Goal: Transaction & Acquisition: Purchase product/service

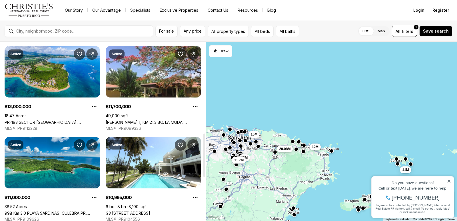
scroll to position [383, 0]
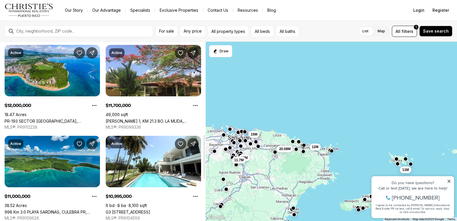
drag, startPoint x: 205, startPoint y: 63, endPoint x: 202, endPoint y: 157, distance: 94.1
click at [204, 157] on div at bounding box center [205, 156] width 2 height 43
click at [168, 32] on span "For sale" at bounding box center [166, 31] width 15 height 5
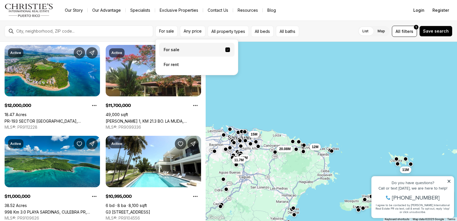
click at [178, 50] on label "For sale" at bounding box center [196, 50] width 75 height 14
click at [226, 50] on button "For sale" at bounding box center [228, 49] width 5 height 5
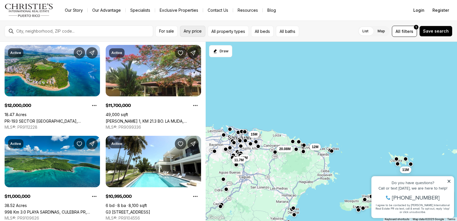
click at [196, 32] on span "Any price" at bounding box center [193, 31] width 18 height 5
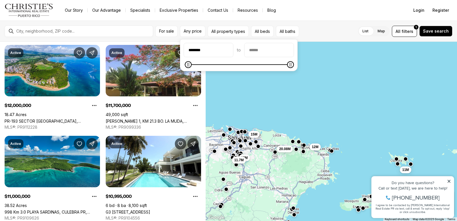
type input "********"
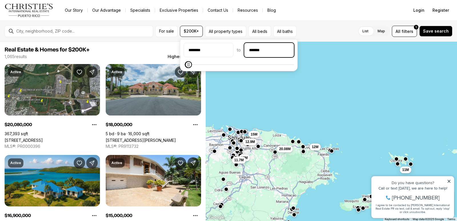
type input "********"
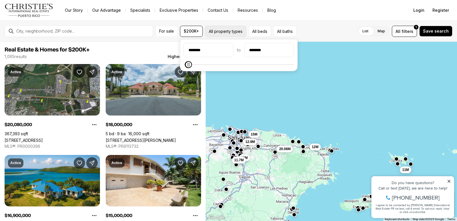
click at [233, 34] on button "All property types" at bounding box center [225, 31] width 41 height 11
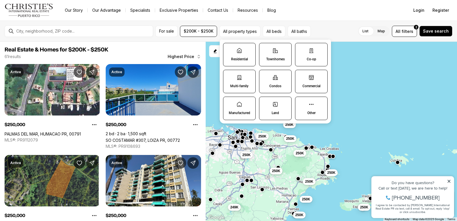
click at [239, 54] on label "Residential" at bounding box center [239, 54] width 33 height 23
click at [229, 49] on button "Residential" at bounding box center [227, 46] width 6 height 6
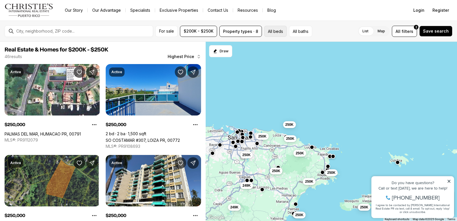
click at [277, 32] on button "All beds" at bounding box center [275, 31] width 23 height 11
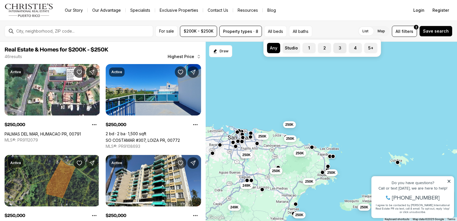
click at [339, 48] on label "3" at bounding box center [340, 48] width 13 height 10
click at [339, 48] on button "3" at bounding box center [337, 46] width 6 height 6
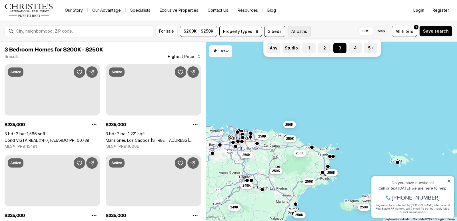
click at [298, 31] on button "All baths" at bounding box center [299, 31] width 23 height 11
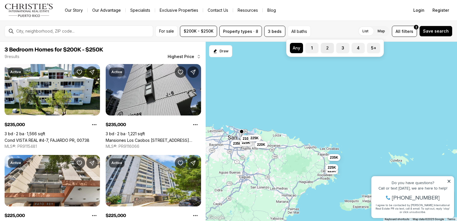
click at [326, 48] on button "2" at bounding box center [324, 46] width 6 height 6
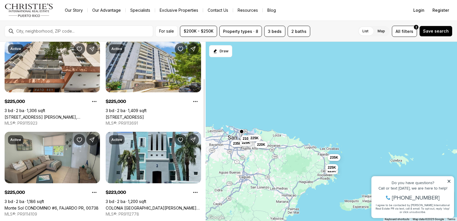
scroll to position [120, 0]
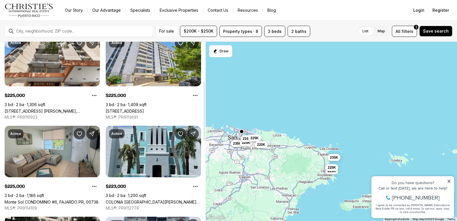
drag, startPoint x: 204, startPoint y: 89, endPoint x: 202, endPoint y: 128, distance: 39.6
click at [204, 128] on div at bounding box center [205, 111] width 2 height 59
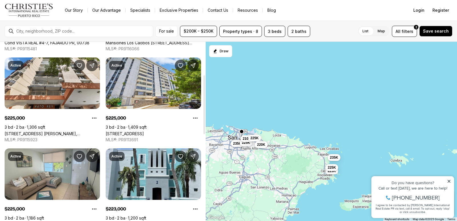
scroll to position [91, 0]
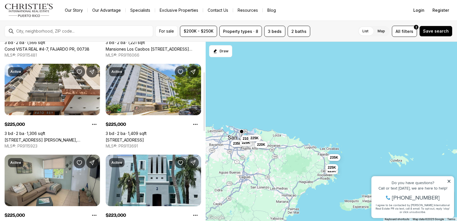
drag, startPoint x: 205, startPoint y: 117, endPoint x: 205, endPoint y: 107, distance: 9.4
click at [205, 107] on div at bounding box center [205, 101] width 2 height 59
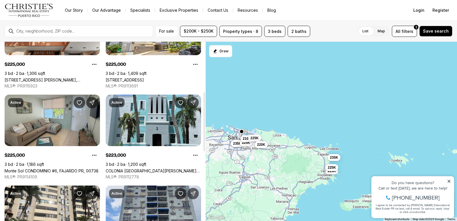
scroll to position [154, 0]
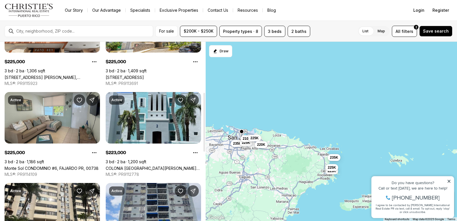
drag, startPoint x: 204, startPoint y: 116, endPoint x: 203, endPoint y: 136, distance: 20.6
click at [204, 136] on div at bounding box center [205, 122] width 2 height 59
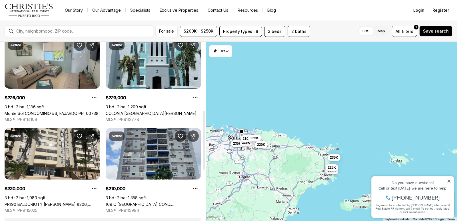
scroll to position [210, 0]
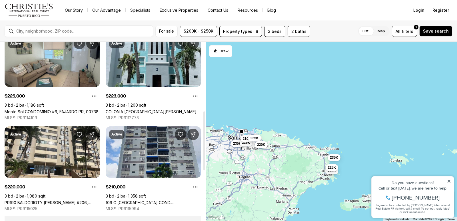
drag, startPoint x: 204, startPoint y: 135, endPoint x: 204, endPoint y: 153, distance: 18.6
click at [204, 153] on div at bounding box center [205, 141] width 2 height 59
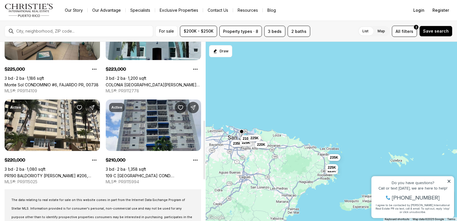
scroll to position [238, 0]
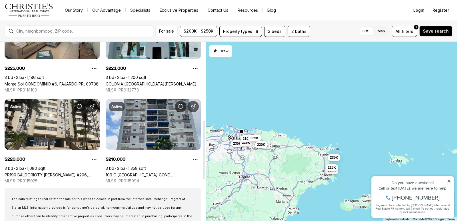
drag, startPoint x: 204, startPoint y: 153, endPoint x: 204, endPoint y: 162, distance: 9.2
click at [204, 162] on div at bounding box center [205, 149] width 2 height 59
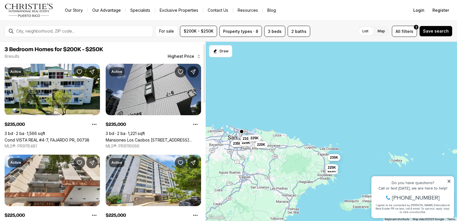
scroll to position [0, 0]
drag, startPoint x: 204, startPoint y: 162, endPoint x: 207, endPoint y: 69, distance: 92.7
click at [205, 69] on div at bounding box center [205, 71] width 2 height 59
click at [242, 31] on button "Property types · 8" at bounding box center [241, 31] width 43 height 11
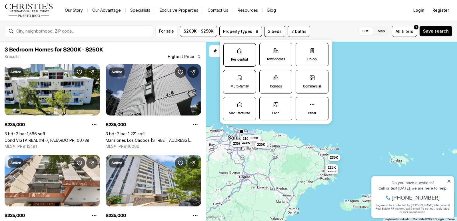
click at [238, 57] on p "Residential" at bounding box center [239, 59] width 17 height 5
click at [230, 49] on button "Residential" at bounding box center [227, 46] width 6 height 6
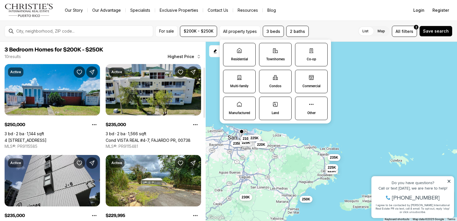
scroll to position [95, 0]
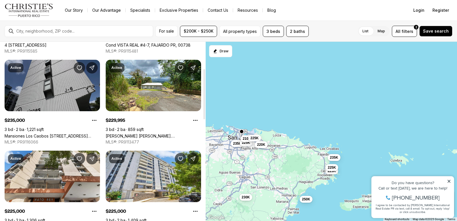
click at [55, 134] on link "Mansiones Los Caobos [STREET_ADDRESS][PERSON_NAME]" at bounding box center [52, 136] width 95 height 5
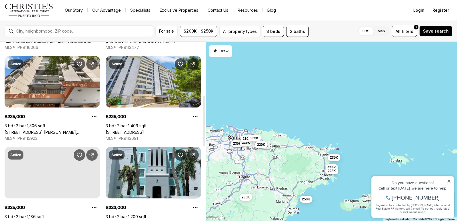
scroll to position [191, 0]
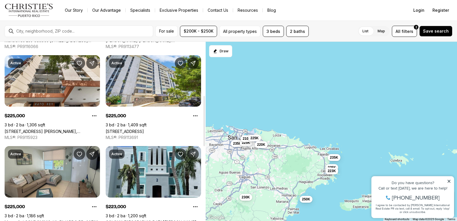
drag, startPoint x: 204, startPoint y: 106, endPoint x: 200, endPoint y: 133, distance: 27.1
click at [204, 133] on div at bounding box center [205, 121] width 2 height 50
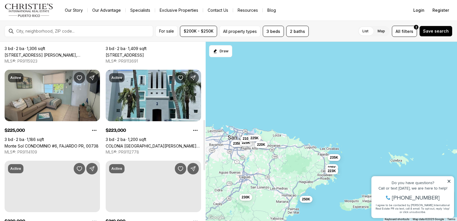
scroll to position [283, 0]
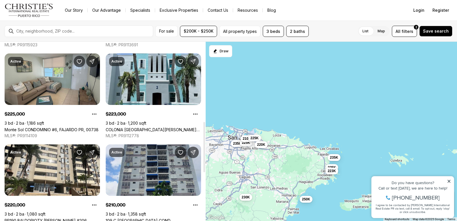
drag, startPoint x: 205, startPoint y: 132, endPoint x: 202, endPoint y: 158, distance: 26.2
click at [204, 158] on div at bounding box center [205, 147] width 2 height 50
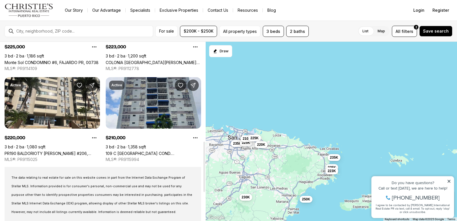
scroll to position [353, 0]
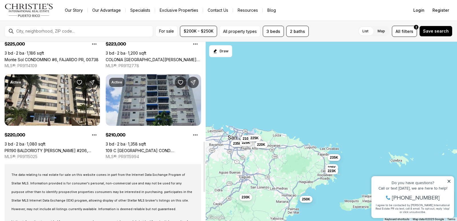
drag, startPoint x: 204, startPoint y: 156, endPoint x: 204, endPoint y: 176, distance: 19.7
click at [204, 176] on div at bounding box center [205, 167] width 2 height 50
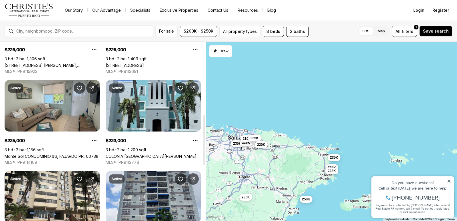
scroll to position [250, 0]
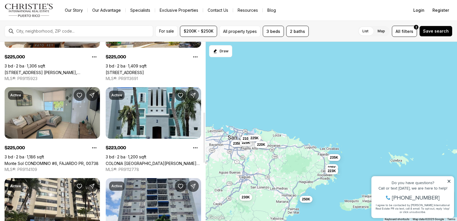
drag, startPoint x: 203, startPoint y: 147, endPoint x: 202, endPoint y: 118, distance: 29.2
click at [204, 118] on div at bounding box center [205, 137] width 2 height 50
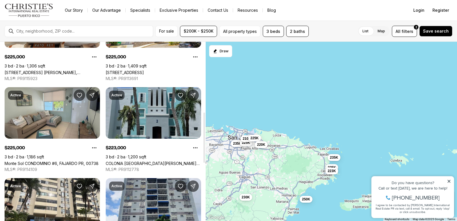
click at [163, 161] on link "COLONIA SANTA MARIA COSTA BRAVA CONDOMINIUM #2-101, CEIBA PR, 00735" at bounding box center [153, 163] width 95 height 5
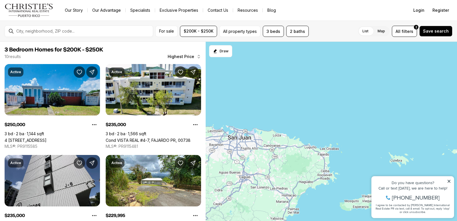
scroll to position [250, 0]
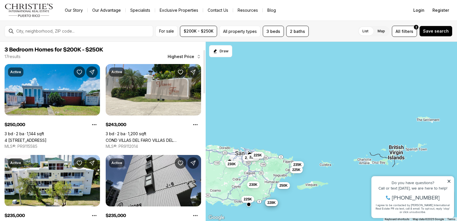
scroll to position [32, 0]
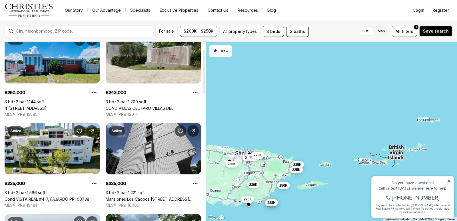
drag, startPoint x: 204, startPoint y: 72, endPoint x: 203, endPoint y: 80, distance: 7.7
click at [204, 80] on div at bounding box center [205, 71] width 2 height 43
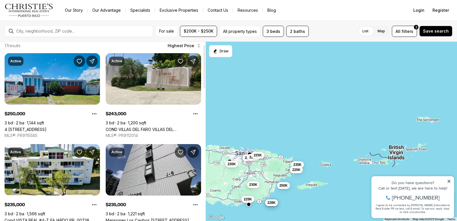
drag, startPoint x: 204, startPoint y: 83, endPoint x: 204, endPoint y: 78, distance: 5.2
click at [204, 78] on div at bounding box center [205, 66] width 2 height 43
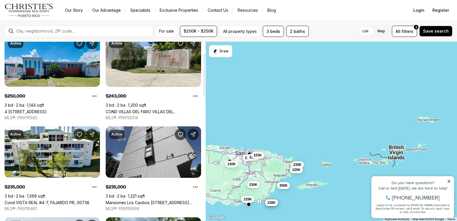
scroll to position [45, 0]
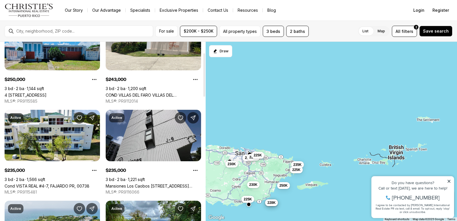
drag, startPoint x: 204, startPoint y: 80, endPoint x: 205, endPoint y: 88, distance: 8.4
click at [205, 88] on div at bounding box center [205, 74] width 2 height 43
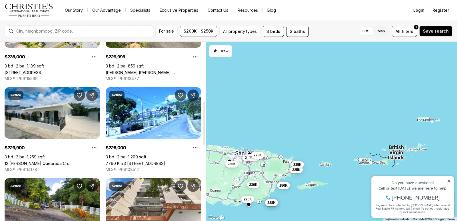
scroll to position [251, 0]
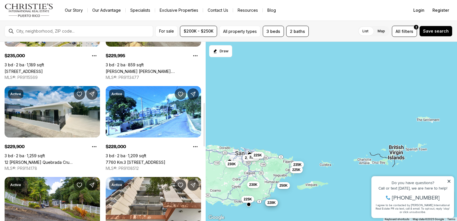
drag, startPoint x: 204, startPoint y: 88, endPoint x: 204, endPoint y: 138, distance: 49.8
click at [204, 138] on div at bounding box center [205, 124] width 2 height 43
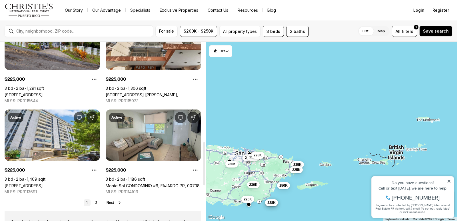
scroll to position [411, 0]
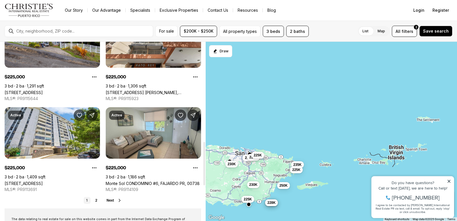
drag, startPoint x: 203, startPoint y: 137, endPoint x: 204, endPoint y: 176, distance: 38.9
click at [204, 176] on div at bounding box center [205, 163] width 2 height 43
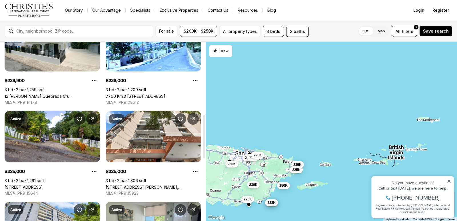
scroll to position [301, 0]
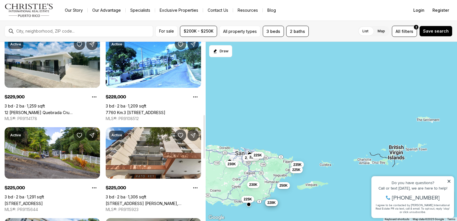
drag, startPoint x: 204, startPoint y: 153, endPoint x: 202, endPoint y: 126, distance: 27.0
click at [204, 126] on div at bounding box center [205, 136] width 2 height 43
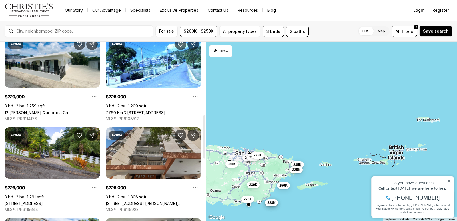
click at [159, 201] on link "[STREET_ADDRESS] [PERSON_NAME], [STREET_ADDRESS] [PERSON_NAME][STREET_ADDRESS][…" at bounding box center [153, 203] width 95 height 5
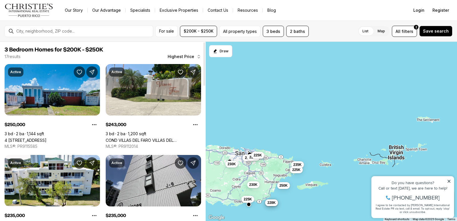
drag, startPoint x: 204, startPoint y: 132, endPoint x: 202, endPoint y: 44, distance: 88.1
click at [204, 44] on div at bounding box center [205, 63] width 2 height 43
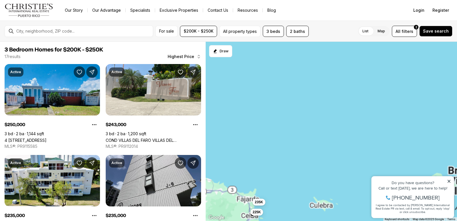
click at [402, 107] on div "250K 243K 235K 228K 235K 225K 235K 230K 230K 225K 225K 225K" at bounding box center [332, 132] width 252 height 180
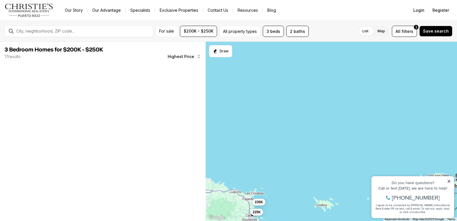
drag, startPoint x: 254, startPoint y: 179, endPoint x: 327, endPoint y: 144, distance: 81.2
click at [327, 144] on div "235K 225K" at bounding box center [332, 132] width 252 height 180
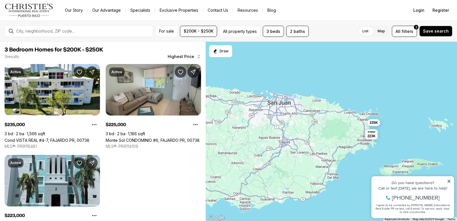
drag, startPoint x: 252, startPoint y: 168, endPoint x: 367, endPoint y: 89, distance: 139.7
click at [367, 89] on div "235K 225K 223K" at bounding box center [332, 132] width 252 height 180
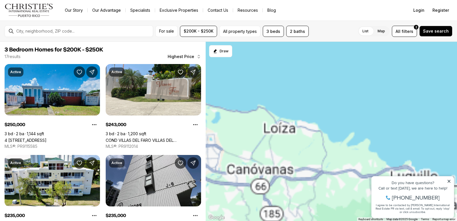
drag, startPoint x: 287, startPoint y: 140, endPoint x: 356, endPoint y: 120, distance: 71.5
click at [373, 123] on div at bounding box center [332, 132] width 252 height 180
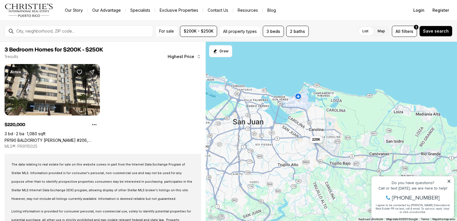
drag, startPoint x: 320, startPoint y: 101, endPoint x: 417, endPoint y: 93, distance: 96.6
click at [417, 93] on div "220K" at bounding box center [332, 132] width 252 height 180
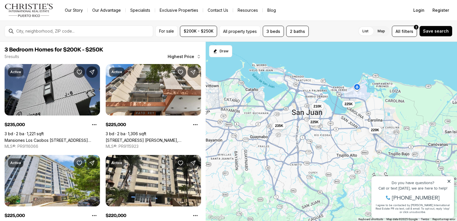
drag, startPoint x: 263, startPoint y: 84, endPoint x: 324, endPoint y: 71, distance: 62.2
click at [323, 73] on div "220K 235K 225K 225K 210K" at bounding box center [332, 132] width 252 height 180
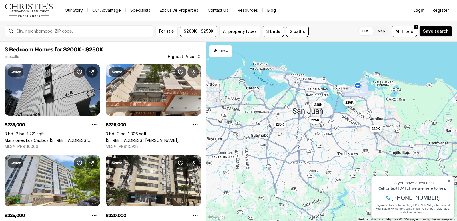
click at [316, 122] on span "225K" at bounding box center [316, 120] width 8 height 5
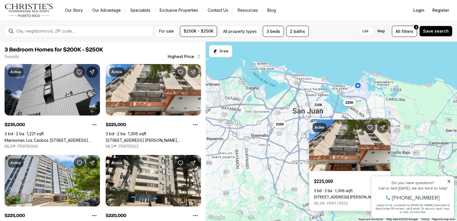
click at [316, 122] on div "Active $225,000 3 bd 2 ba 1,306 sqft 200 Av. Jesús T. Piñero, 200 AV. JESÚS T. …" at bounding box center [349, 165] width 81 height 91
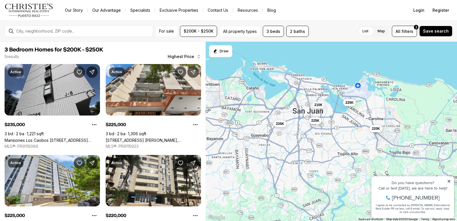
click at [279, 126] on span "235K" at bounding box center [280, 124] width 8 height 5
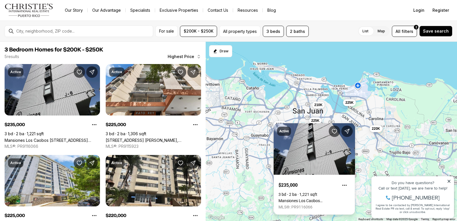
click at [279, 126] on div "Active $235,000 3 bd 2 ba 1,221 sqft Mansiones Los Caobos AVENIDA SAN PATRICIO …" at bounding box center [314, 168] width 81 height 91
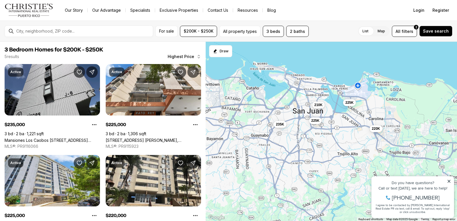
click at [318, 108] on button "210K" at bounding box center [319, 105] width 13 height 7
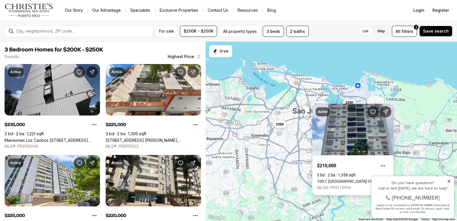
click at [319, 105] on div "Active $210,000 3 bd 2 ba 1,358 sqft 109 C COSTA RICA COND. GRANADA #14-A, SAN …" at bounding box center [353, 149] width 81 height 91
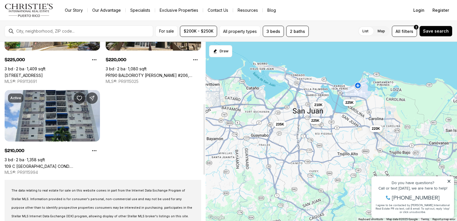
drag, startPoint x: 204, startPoint y: 106, endPoint x: 198, endPoint y: 168, distance: 62.0
click at [204, 168] on div at bounding box center [205, 139] width 2 height 71
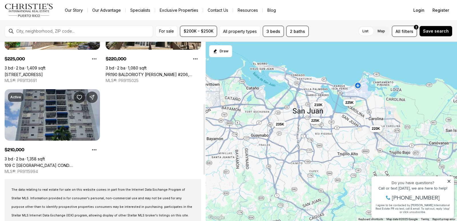
click at [65, 163] on link "109 C [GEOGRAPHIC_DATA] COND. [STREET_ADDRESS][PERSON_NAME]" at bounding box center [52, 165] width 95 height 5
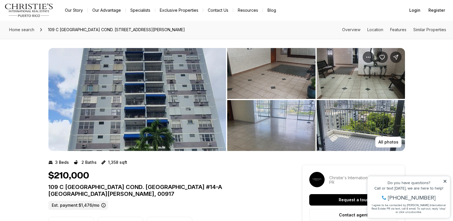
click at [274, 81] on img "View image gallery" at bounding box center [271, 73] width 88 height 51
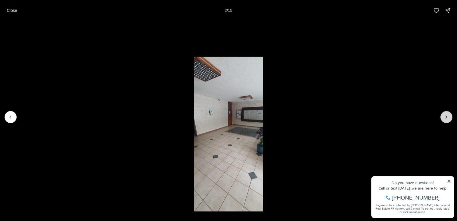
click at [448, 118] on icon "Next slide" at bounding box center [447, 117] width 6 height 6
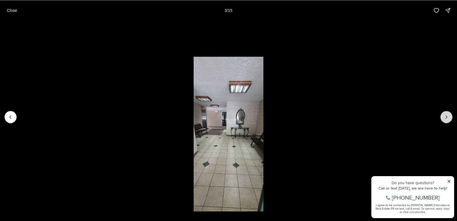
click at [448, 118] on icon "Next slide" at bounding box center [447, 117] width 6 height 6
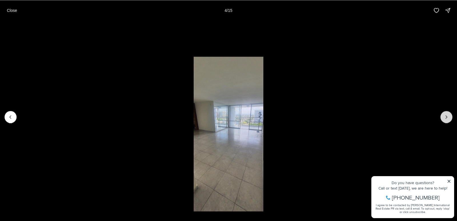
click at [448, 118] on icon "Next slide" at bounding box center [447, 117] width 6 height 6
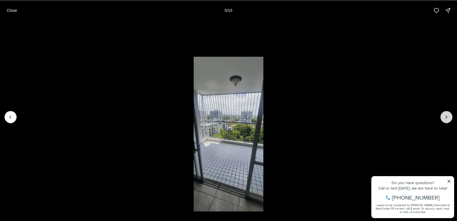
click at [448, 118] on icon "Next slide" at bounding box center [447, 117] width 6 height 6
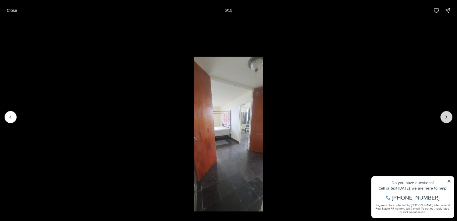
click at [448, 118] on icon "Next slide" at bounding box center [447, 117] width 6 height 6
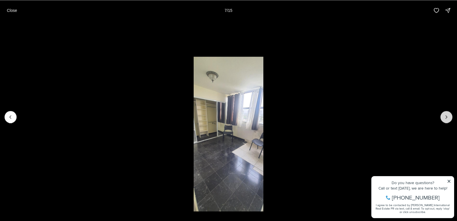
click at [448, 118] on icon "Next slide" at bounding box center [447, 117] width 6 height 6
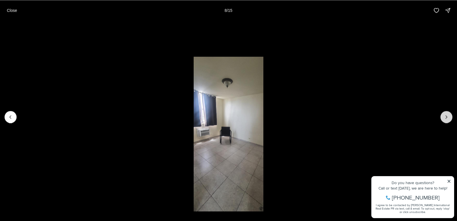
click at [448, 118] on icon "Next slide" at bounding box center [447, 117] width 6 height 6
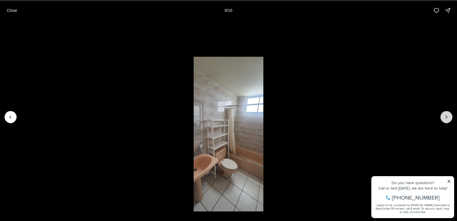
click at [448, 118] on icon "Next slide" at bounding box center [447, 117] width 6 height 6
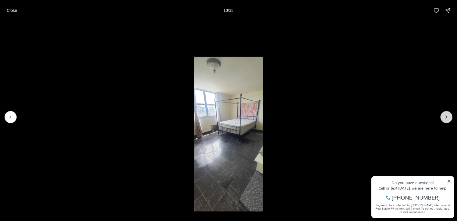
click at [448, 118] on icon "Next slide" at bounding box center [447, 117] width 6 height 6
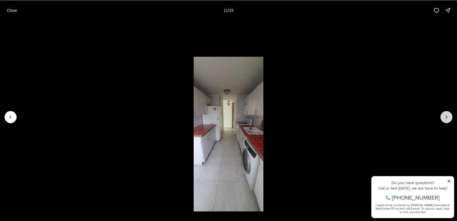
click at [448, 118] on icon "Next slide" at bounding box center [447, 117] width 6 height 6
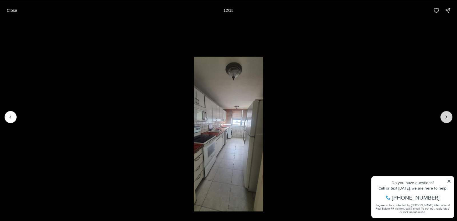
click at [448, 118] on icon "Next slide" at bounding box center [447, 117] width 6 height 6
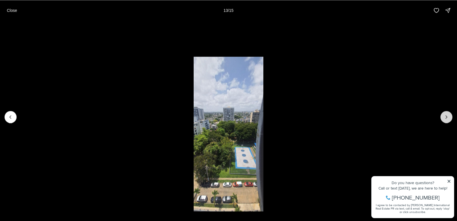
click at [447, 118] on icon "Next slide" at bounding box center [447, 117] width 6 height 6
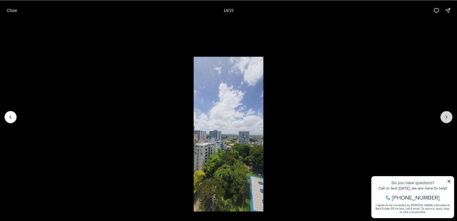
click at [447, 118] on icon "Next slide" at bounding box center [447, 117] width 6 height 6
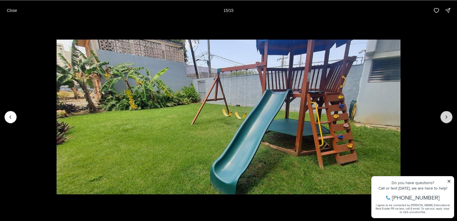
click at [447, 118] on div at bounding box center [447, 117] width 12 height 12
click at [445, 115] on div at bounding box center [447, 117] width 12 height 12
click at [447, 117] on div at bounding box center [447, 117] width 12 height 12
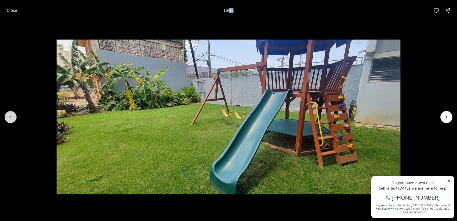
click at [8, 118] on icon "Previous slide" at bounding box center [11, 117] width 6 height 6
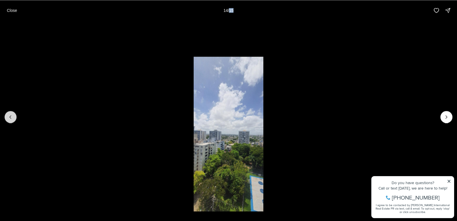
click at [9, 118] on icon "Previous slide" at bounding box center [11, 117] width 6 height 6
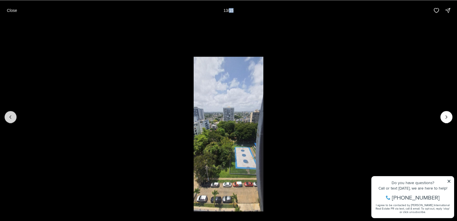
click at [9, 118] on icon "Previous slide" at bounding box center [11, 117] width 6 height 6
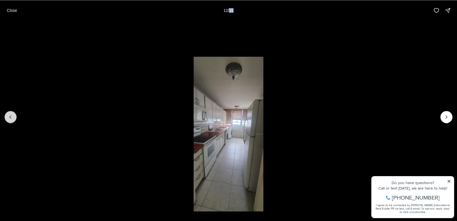
click at [9, 118] on icon "Previous slide" at bounding box center [11, 117] width 6 height 6
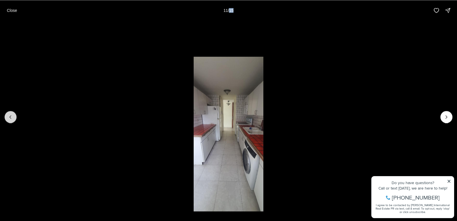
click at [9, 118] on icon "Previous slide" at bounding box center [11, 117] width 6 height 6
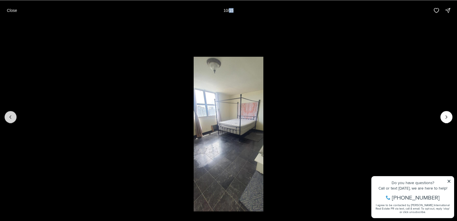
click at [9, 118] on icon "Previous slide" at bounding box center [11, 117] width 6 height 6
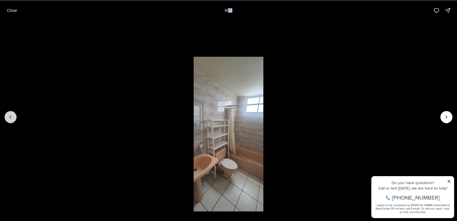
click at [9, 118] on icon "Previous slide" at bounding box center [11, 117] width 6 height 6
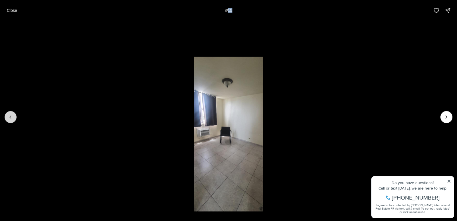
click at [9, 118] on icon "Previous slide" at bounding box center [11, 117] width 6 height 6
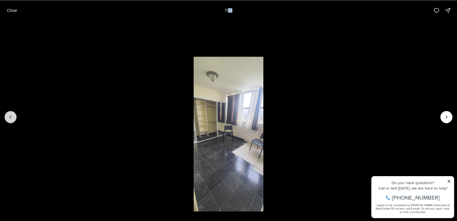
click at [9, 118] on icon "Previous slide" at bounding box center [11, 117] width 6 height 6
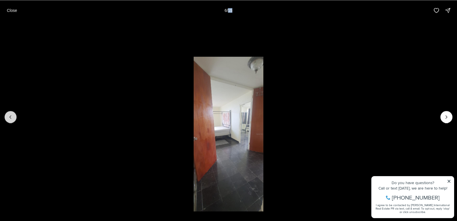
click at [9, 118] on icon "Previous slide" at bounding box center [11, 117] width 6 height 6
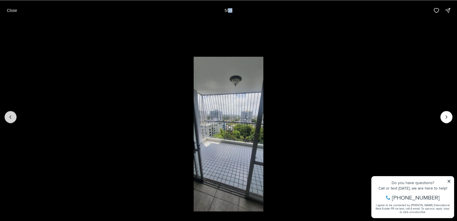
click at [10, 118] on icon "Previous slide" at bounding box center [11, 117] width 6 height 6
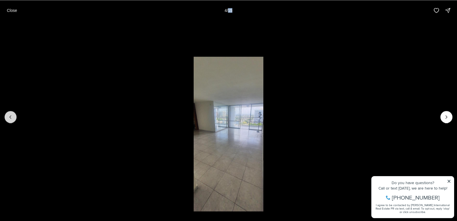
click at [10, 118] on icon "Previous slide" at bounding box center [11, 117] width 6 height 6
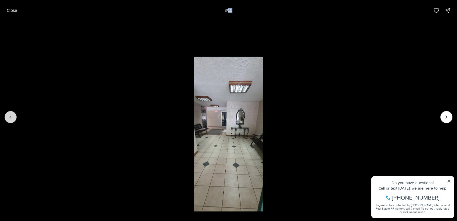
click at [10, 118] on icon "Previous slide" at bounding box center [11, 117] width 6 height 6
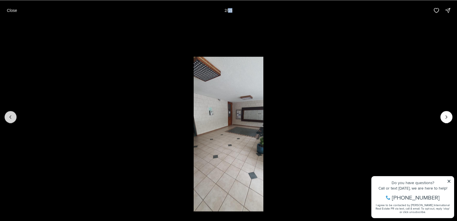
click at [10, 118] on icon "Previous slide" at bounding box center [11, 117] width 6 height 6
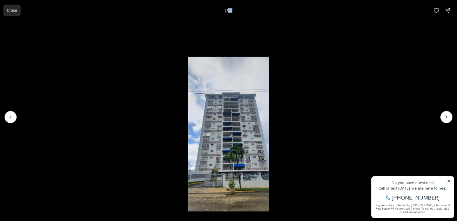
click at [13, 12] on p "Close" at bounding box center [12, 10] width 10 height 5
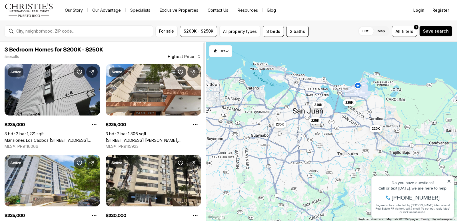
drag, startPoint x: 203, startPoint y: 61, endPoint x: 207, endPoint y: 44, distance: 17.8
click at [205, 44] on div at bounding box center [205, 77] width 2 height 71
click at [204, 55] on div at bounding box center [205, 77] width 2 height 71
click at [189, 57] on span "Highest Price" at bounding box center [181, 56] width 27 height 5
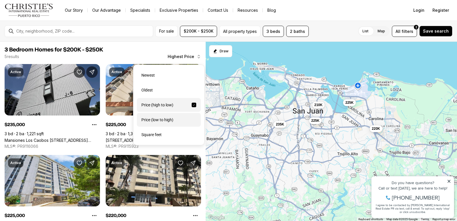
click at [180, 120] on div "Price (low to high)" at bounding box center [169, 120] width 64 height 14
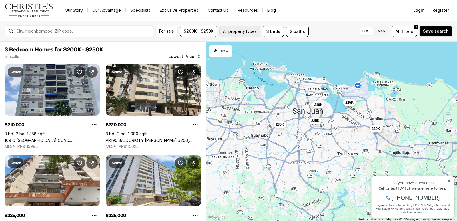
click at [245, 30] on button "All property types" at bounding box center [240, 31] width 41 height 11
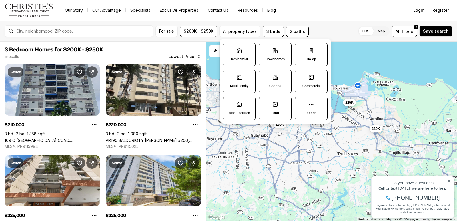
click at [242, 109] on label "Manufactured" at bounding box center [239, 108] width 33 height 23
click at [229, 103] on button "Manufactured" at bounding box center [227, 100] width 6 height 6
click at [314, 109] on label "Other" at bounding box center [312, 108] width 33 height 23
click at [302, 103] on button "Other" at bounding box center [299, 100] width 6 height 6
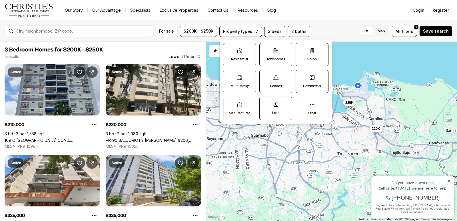
click at [240, 53] on icon at bounding box center [240, 50] width 4 height 5
click at [229, 49] on button "Residential" at bounding box center [227, 46] width 6 height 6
click at [245, 31] on button "Property types · 6" at bounding box center [241, 31] width 43 height 11
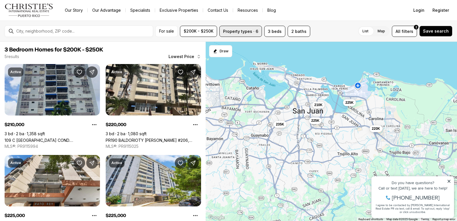
click at [244, 31] on button "Property types · 6" at bounding box center [241, 31] width 43 height 11
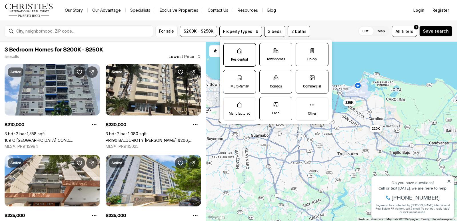
click at [239, 54] on label "Residential" at bounding box center [240, 54] width 33 height 23
click at [230, 49] on button "Residential" at bounding box center [227, 46] width 6 height 6
click at [238, 57] on p "Residential" at bounding box center [239, 59] width 17 height 5
click at [229, 49] on button "Residential" at bounding box center [227, 46] width 6 height 6
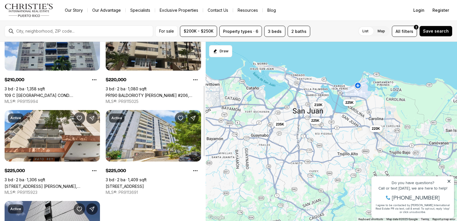
drag, startPoint x: 204, startPoint y: 86, endPoint x: 189, endPoint y: 97, distance: 18.4
click at [204, 102] on div at bounding box center [205, 121] width 2 height 71
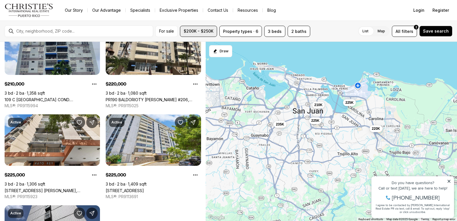
click at [210, 31] on span "$200K - $250K" at bounding box center [199, 31] width 30 height 5
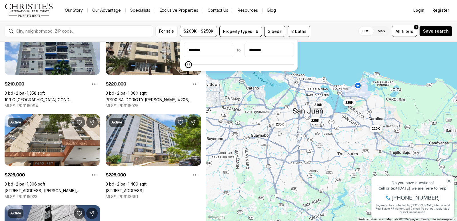
type input "********"
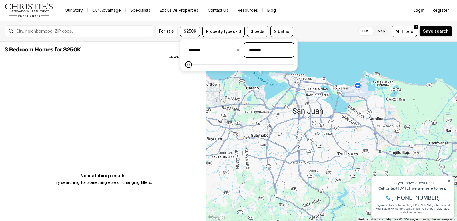
type input "********"
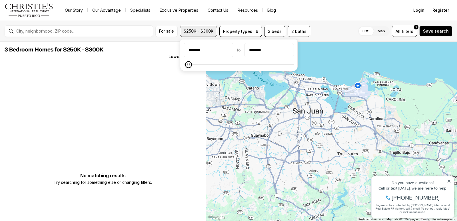
click at [207, 31] on span "$250K - $300K" at bounding box center [199, 31] width 30 height 5
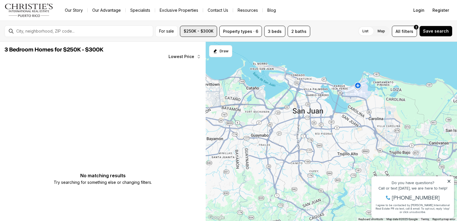
click at [207, 31] on span "$250K - $300K" at bounding box center [199, 31] width 30 height 5
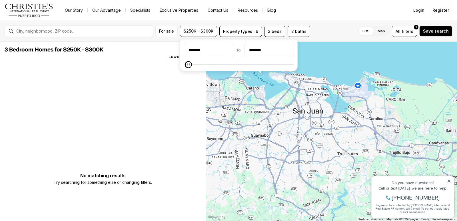
type input "********"
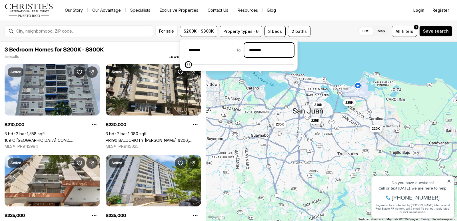
type input "********"
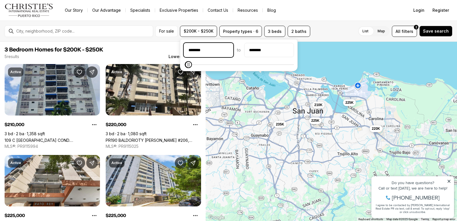
click at [214, 51] on input "********" at bounding box center [208, 50] width 49 height 14
type input "**"
type input "********"
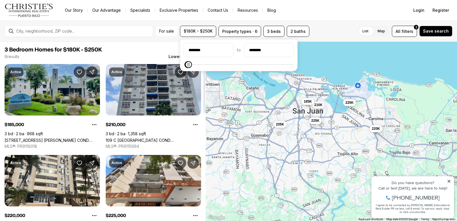
click at [47, 138] on link "[STREET_ADDRESS] [PERSON_NAME] COND. [STREET_ADDRESS][PERSON_NAME]" at bounding box center [52, 140] width 95 height 5
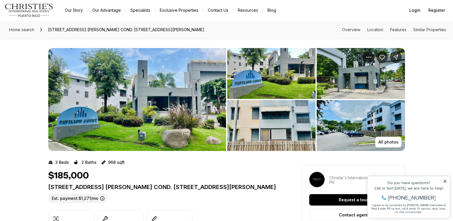
click at [256, 71] on img "View image gallery" at bounding box center [271, 73] width 88 height 51
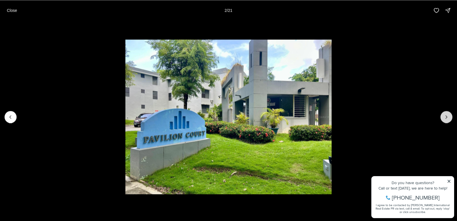
click at [447, 116] on icon "Next slide" at bounding box center [446, 117] width 1 height 3
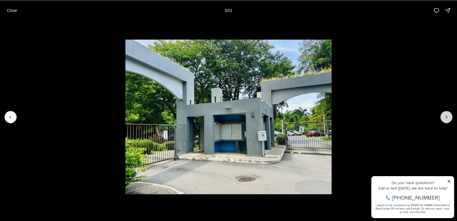
click at [447, 116] on icon "Next slide" at bounding box center [446, 117] width 1 height 3
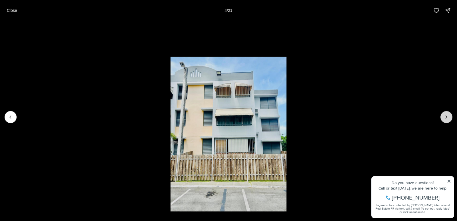
click at [447, 116] on icon "Next slide" at bounding box center [446, 117] width 1 height 3
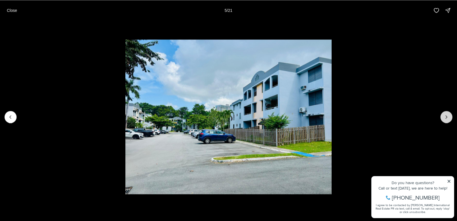
click at [447, 116] on icon "Next slide" at bounding box center [446, 117] width 1 height 3
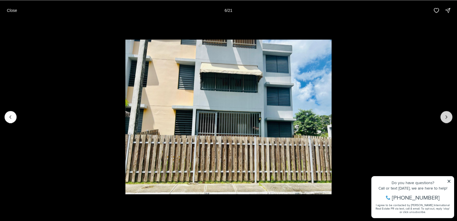
click at [447, 116] on icon "Next slide" at bounding box center [446, 117] width 1 height 3
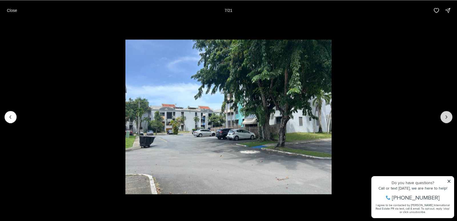
click at [447, 117] on icon "Next slide" at bounding box center [447, 117] width 6 height 6
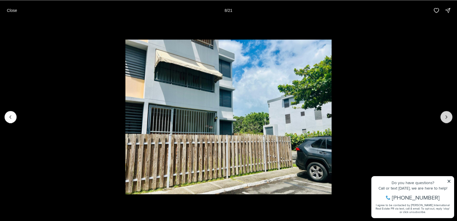
click at [447, 117] on icon "Next slide" at bounding box center [447, 117] width 6 height 6
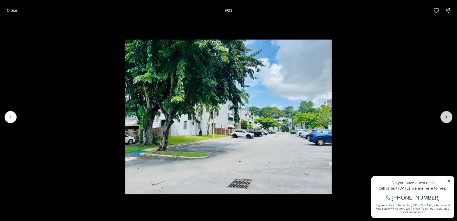
click at [447, 117] on icon "Next slide" at bounding box center [447, 117] width 6 height 6
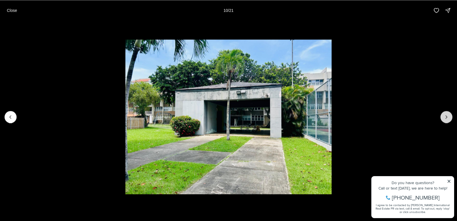
click at [447, 117] on icon "Next slide" at bounding box center [447, 117] width 6 height 6
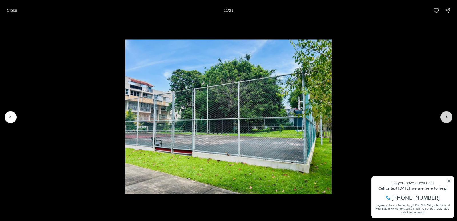
click at [447, 117] on icon "Next slide" at bounding box center [447, 117] width 6 height 6
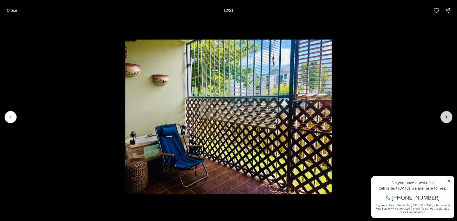
click at [447, 117] on icon "Next slide" at bounding box center [447, 117] width 6 height 6
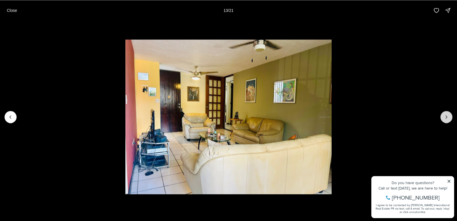
click at [447, 117] on icon "Next slide" at bounding box center [447, 117] width 6 height 6
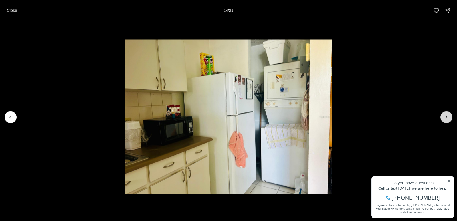
click at [447, 117] on icon "Next slide" at bounding box center [447, 117] width 6 height 6
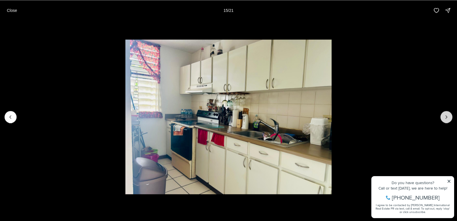
click at [447, 117] on icon "Next slide" at bounding box center [447, 117] width 6 height 6
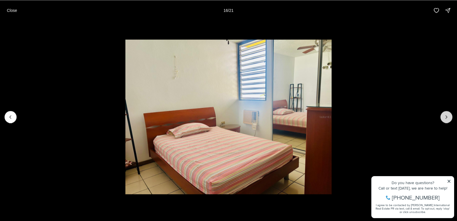
click at [447, 117] on icon "Next slide" at bounding box center [447, 117] width 6 height 6
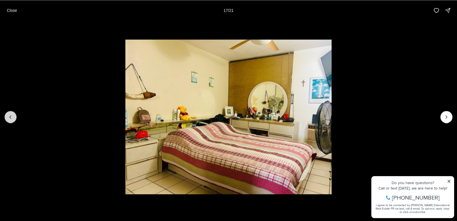
click at [10, 116] on icon "Previous slide" at bounding box center [11, 117] width 6 height 6
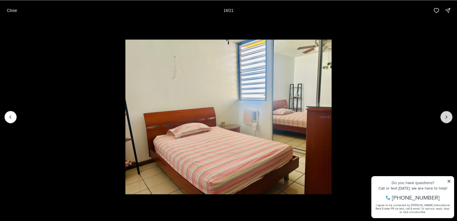
click at [447, 116] on icon "Next slide" at bounding box center [447, 117] width 6 height 6
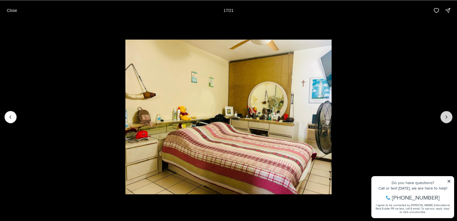
click at [447, 116] on icon "Next slide" at bounding box center [447, 117] width 6 height 6
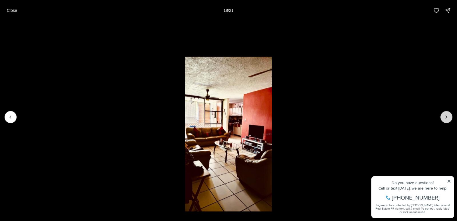
click at [447, 116] on icon "Next slide" at bounding box center [447, 117] width 6 height 6
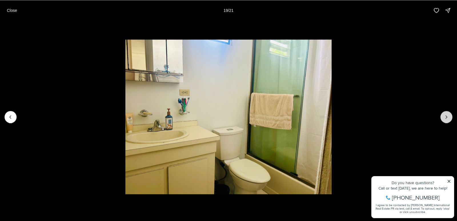
click at [447, 116] on icon "Next slide" at bounding box center [447, 117] width 6 height 6
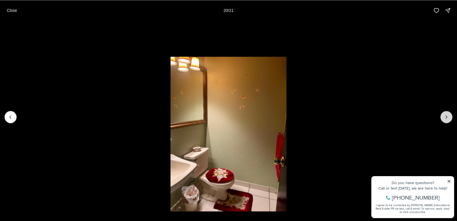
click at [447, 116] on icon "Next slide" at bounding box center [447, 117] width 6 height 6
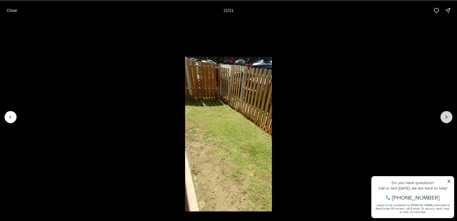
click at [447, 116] on div at bounding box center [447, 117] width 12 height 12
click at [11, 9] on p "Close" at bounding box center [12, 10] width 10 height 5
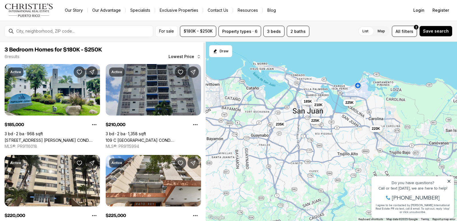
drag, startPoint x: 204, startPoint y: 84, endPoint x: 200, endPoint y: 74, distance: 10.9
click at [204, 74] on div at bounding box center [205, 77] width 2 height 71
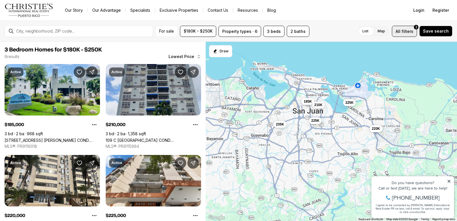
click at [408, 31] on span "filters" at bounding box center [408, 31] width 12 height 6
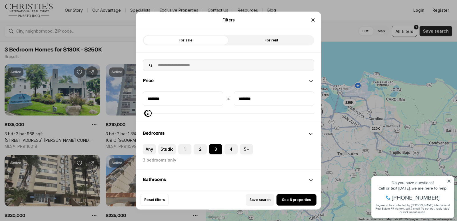
click at [181, 41] on label "For sale" at bounding box center [186, 40] width 86 height 10
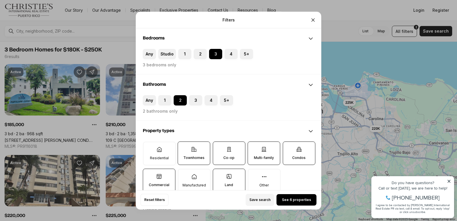
scroll to position [95, 0]
click at [195, 98] on button "3" at bounding box center [192, 98] width 6 height 6
click at [179, 99] on button "2" at bounding box center [177, 98] width 6 height 6
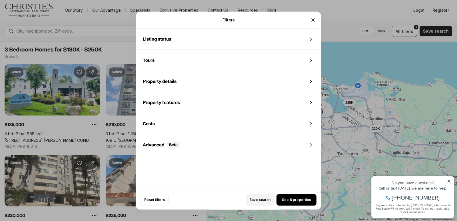
scroll to position [266, 0]
click at [311, 123] on icon at bounding box center [311, 123] width 2 height 3
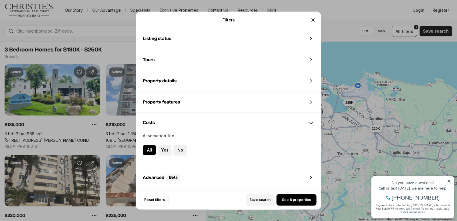
scroll to position [280, 0]
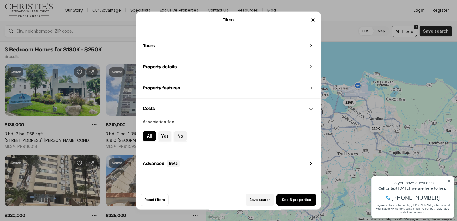
click at [311, 123] on span "Association fee" at bounding box center [229, 122] width 172 height 5
click at [311, 109] on icon at bounding box center [311, 109] width 7 height 7
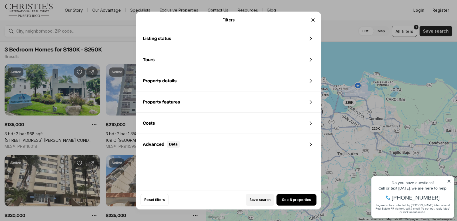
scroll to position [266, 0]
click at [301, 199] on span "See 6 properties" at bounding box center [296, 200] width 29 height 5
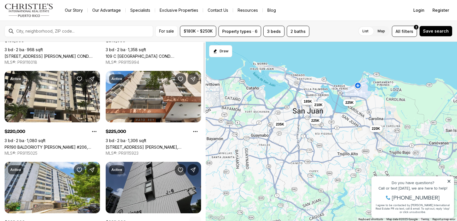
scroll to position [0, 0]
